Goal: Task Accomplishment & Management: Manage account settings

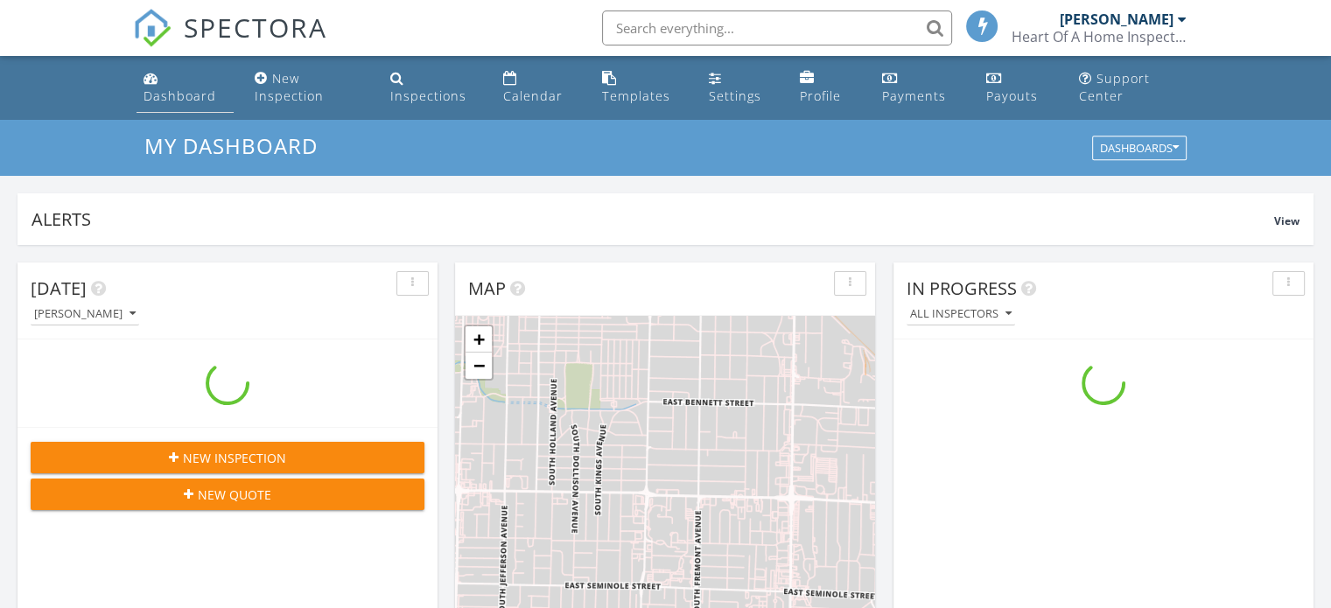
scroll to position [1620, 1358]
click at [166, 90] on div "Dashboard" at bounding box center [180, 96] width 73 height 17
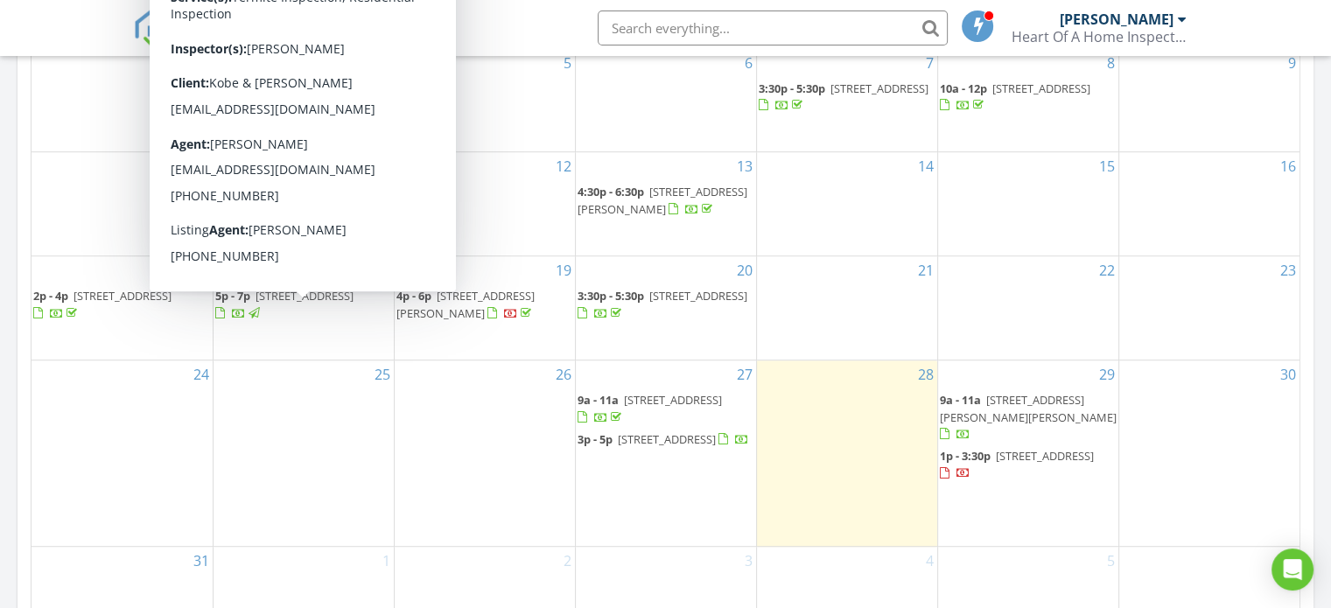
scroll to position [8, 9]
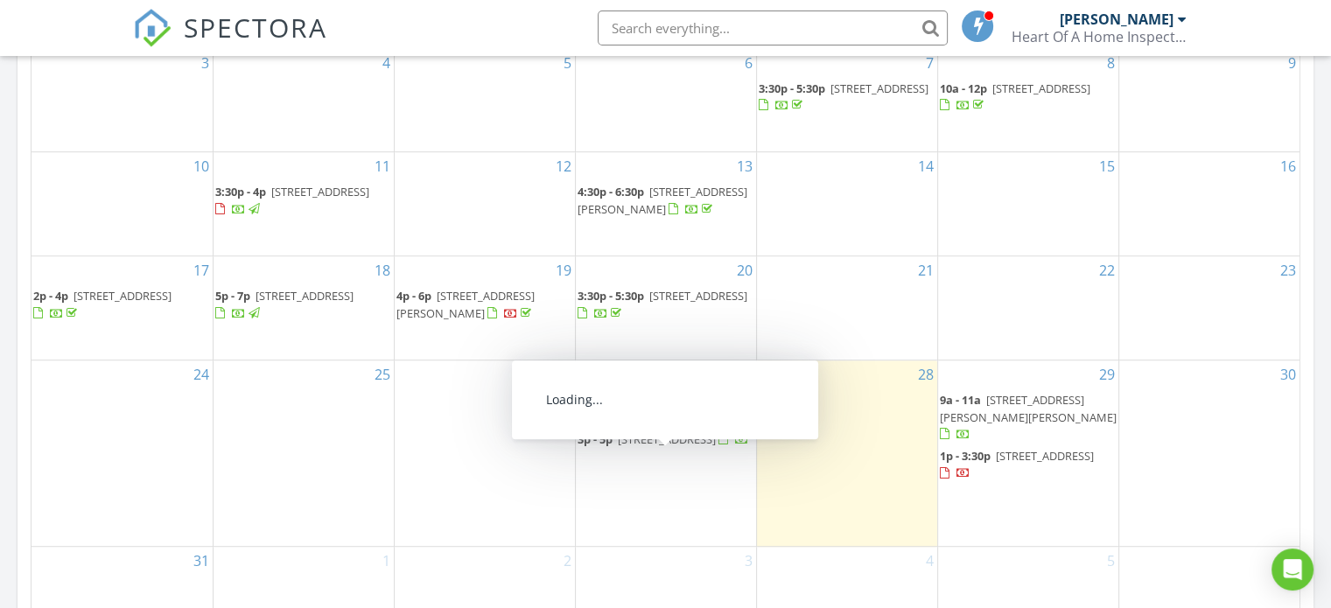
click at [629, 447] on span "[STREET_ADDRESS]" at bounding box center [667, 440] width 98 height 16
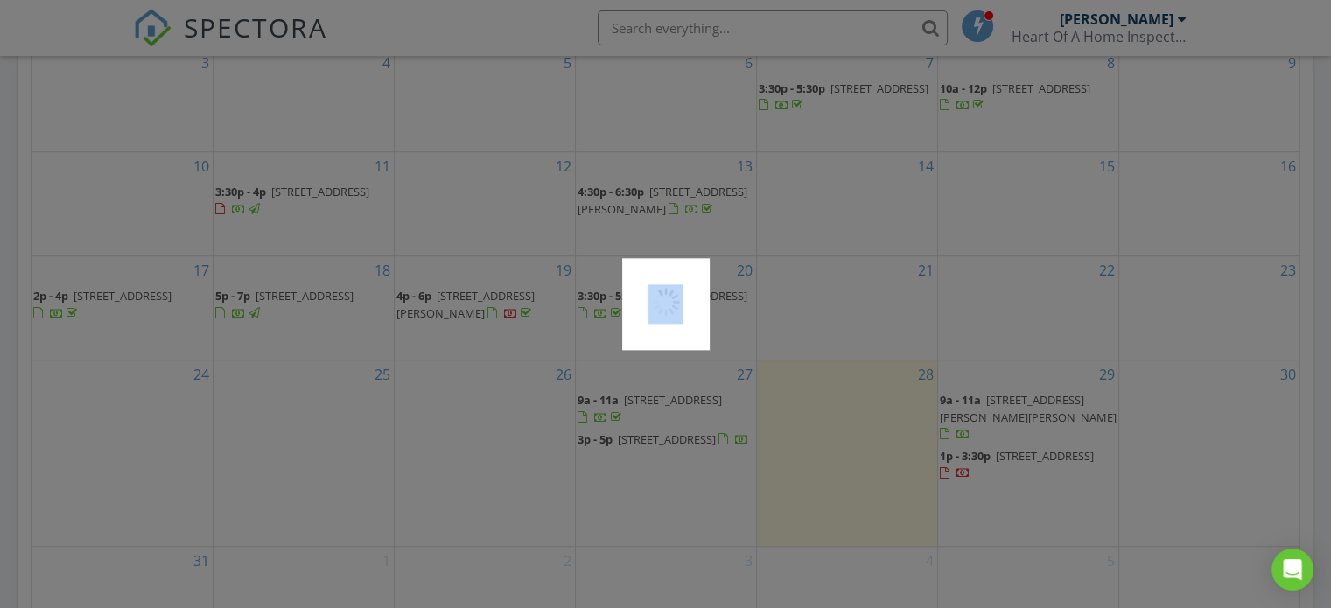
click at [629, 453] on div at bounding box center [665, 304] width 1331 height 608
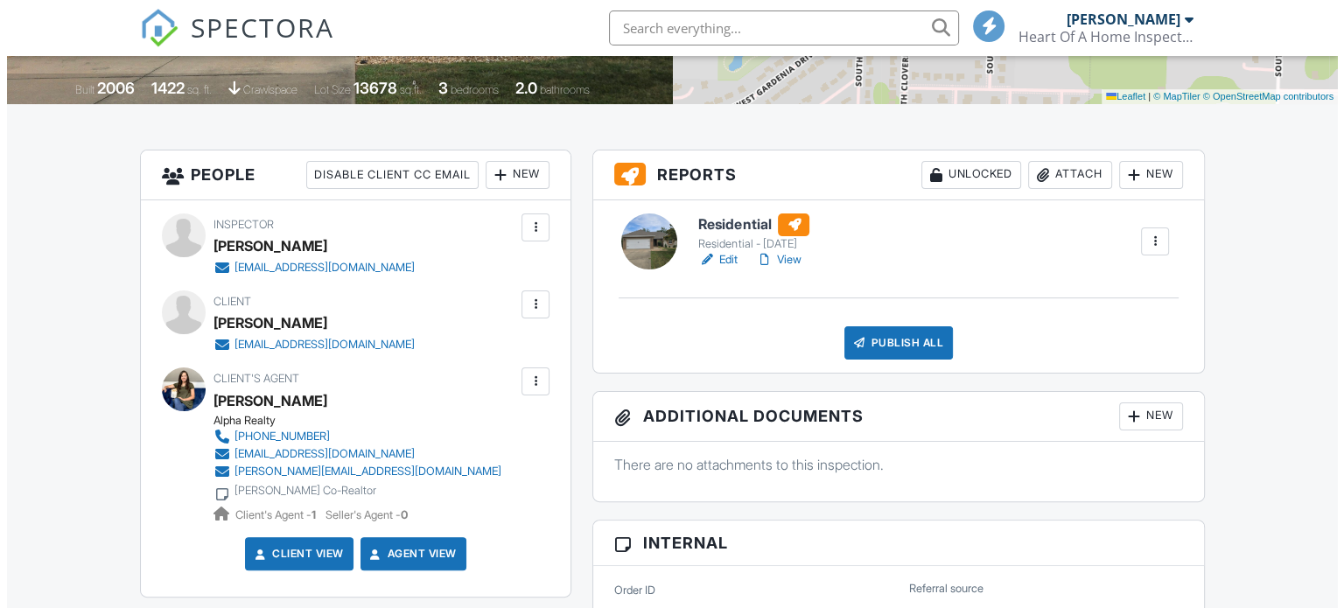
scroll to position [550, 0]
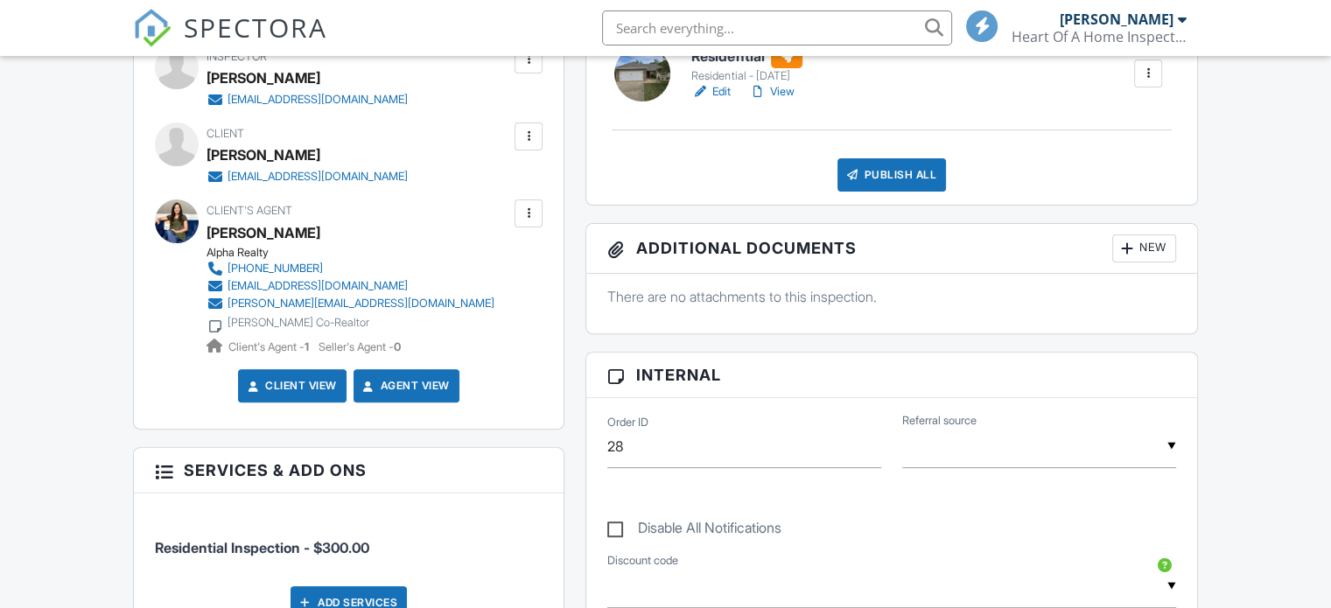
click at [1134, 244] on div at bounding box center [1128, 249] width 18 height 18
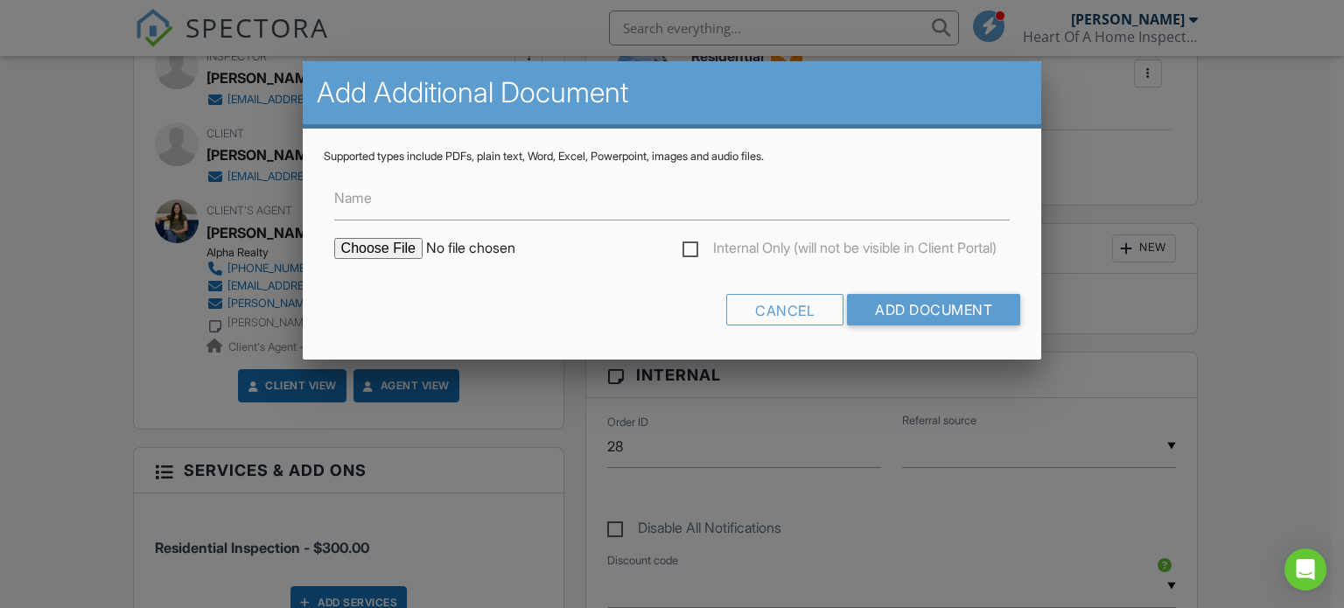
click at [384, 248] on input "file" at bounding box center [483, 248] width 298 height 21
type input "C:\fakepath\5465 S. Aspen Dr., Battlefield, MO 65619.pdf"
click at [916, 306] on input "Add Document" at bounding box center [933, 310] width 173 height 32
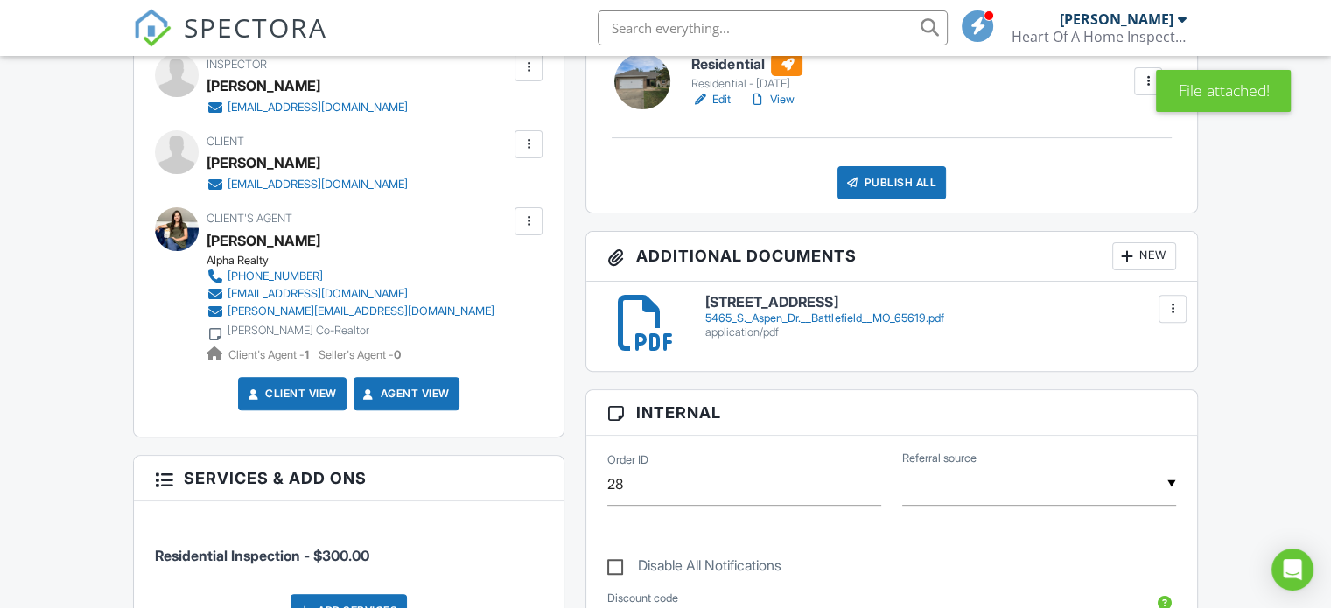
scroll to position [544, 0]
